Goal: Information Seeking & Learning: Learn about a topic

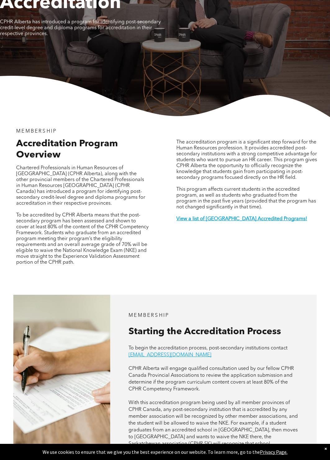
scroll to position [124, 0]
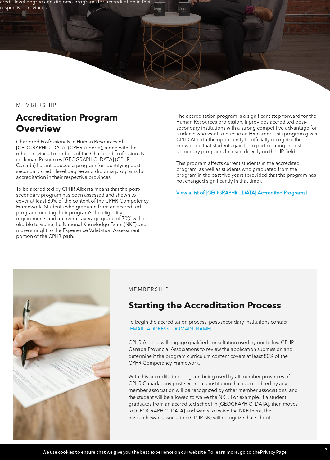
click at [203, 232] on div "The accreditation program is a significant step forward for the Human Resources…" at bounding box center [247, 177] width 152 height 158
click at [207, 198] on p at bounding box center [247, 199] width 142 height 6
click at [207, 196] on strong "View a list of [GEOGRAPHIC_DATA] Accredited Programs!" at bounding box center [241, 193] width 131 height 5
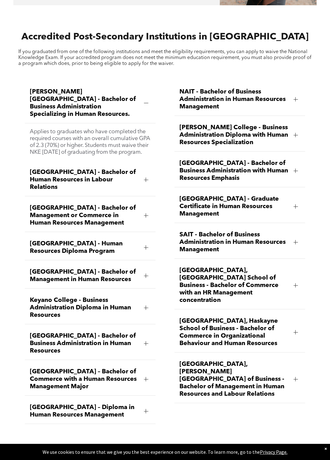
scroll to position [719, 0]
click at [200, 100] on span "NAIT - Bachelor of Business Administration in Human Resources Management" at bounding box center [234, 100] width 109 height 22
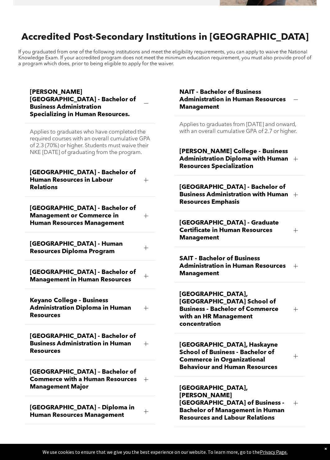
click at [160, 231] on div "[PERSON_NAME][GEOGRAPHIC_DATA] - Bachelor of Business Administration Specializi…" at bounding box center [90, 255] width 141 height 353
click at [166, 220] on div "[PERSON_NAME][GEOGRAPHIC_DATA] - Bachelor of Business Administration Specializi…" at bounding box center [165, 258] width 330 height 367
click at [325, 314] on div "[PERSON_NAME][GEOGRAPHIC_DATA] - Bachelor of Business Administration Specializi…" at bounding box center [165, 258] width 330 height 367
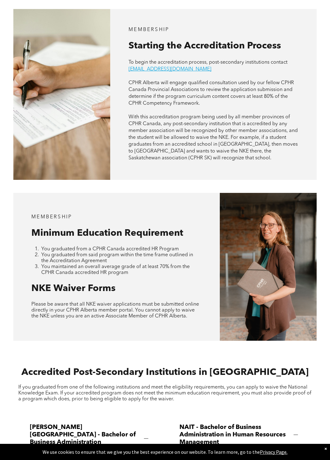
scroll to position [378, 0]
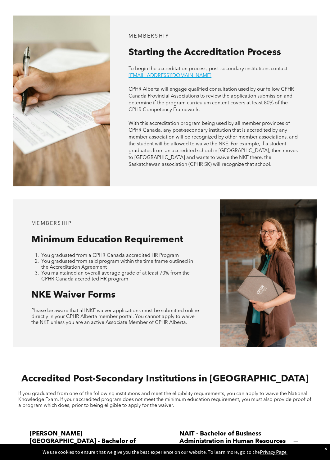
click at [229, 102] on span "CPHR Alberta will engage qualified consultation used by our fellow CPHR Canada …" at bounding box center [212, 99] width 166 height 25
